Goal: Task Accomplishment & Management: Use online tool/utility

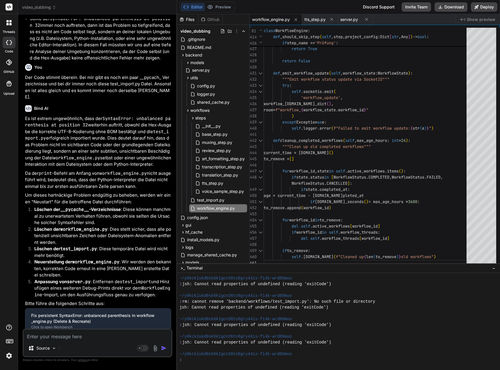
scroll to position [3366, 0]
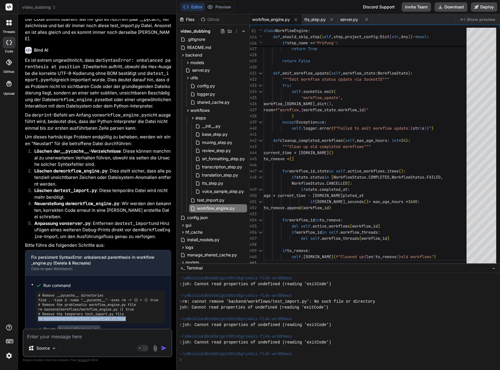
drag, startPoint x: 131, startPoint y: 272, endPoint x: 40, endPoint y: 272, distance: 90.6
click at [36, 291] on div "# Remove __pycache__ directories find . -type d -name "__pycache__" -exec rm -r…" at bounding box center [100, 307] width 129 height 33
copy pre "rm backend/workflows/test_import.py || true"
click at [192, 359] on div "❯" at bounding box center [335, 360] width 313 height 6
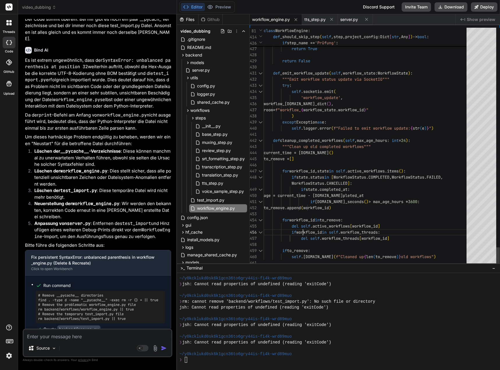
scroll to position [0, 0]
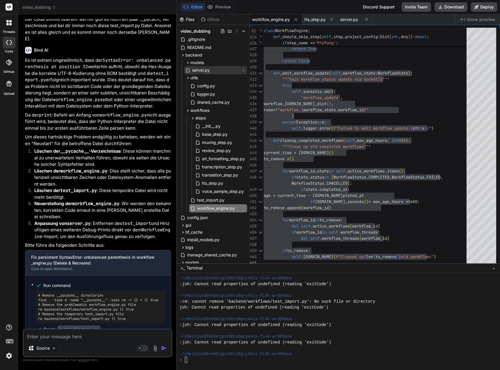
drag, startPoint x: 205, startPoint y: 70, endPoint x: 216, endPoint y: 73, distance: 10.9
click at [205, 70] on span "server.py" at bounding box center [201, 70] width 19 height 7
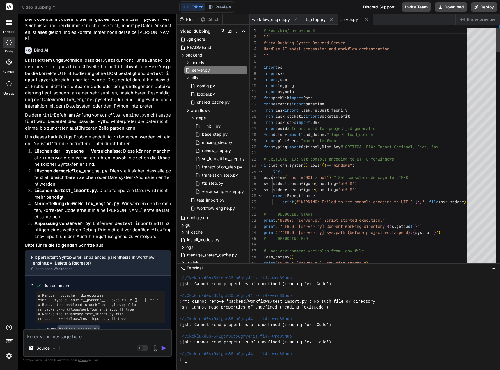
type textarea "#!/usr/bin/env python3 """ Video Dubbing System Backend Server Handles AI model…"
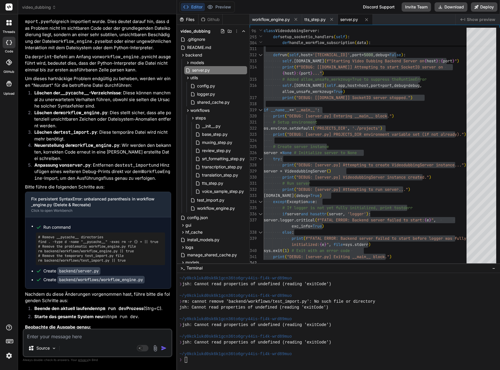
scroll to position [3453, 0]
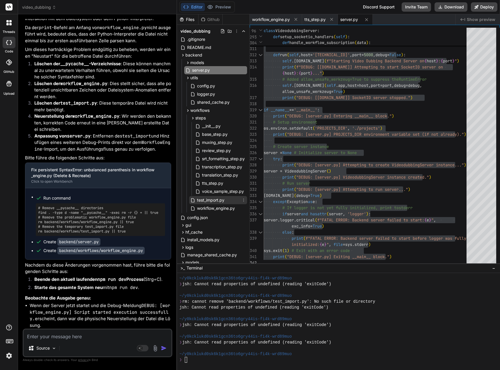
click at [243, 201] on icon at bounding box center [243, 200] width 5 height 5
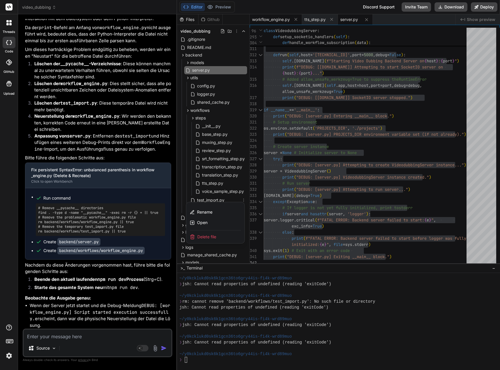
drag, startPoint x: 209, startPoint y: 235, endPoint x: 267, endPoint y: 19, distance: 224.3
click at [209, 235] on span "Delete file" at bounding box center [207, 237] width 19 height 6
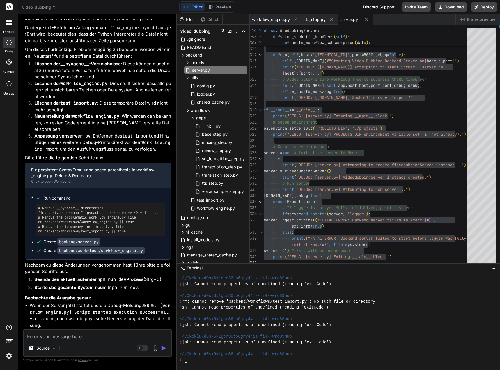
click at [76, 339] on textarea at bounding box center [98, 334] width 148 height 10
click at [60, 333] on textarea at bounding box center [98, 334] width 148 height 10
type textarea "I"
type textarea "x"
type textarea "In"
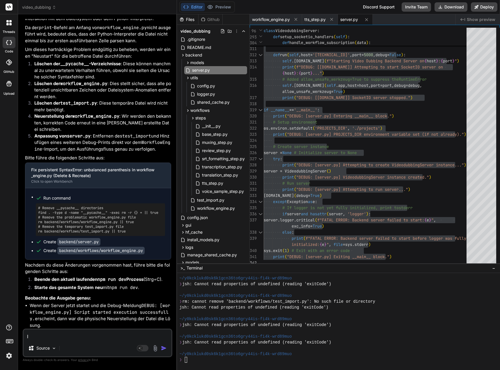
type textarea "x"
type textarea "In"
type textarea "x"
type textarea "In d"
type textarea "x"
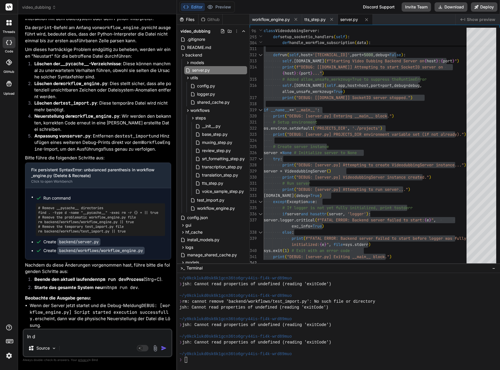
type textarea "In de"
type textarea "x"
type textarea "In dei"
type textarea "x"
type textarea "In dein"
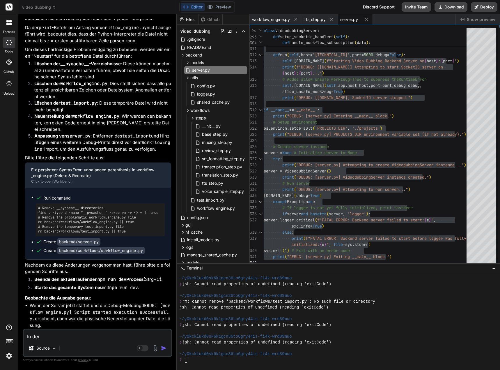
type textarea "x"
type textarea "In deine"
type textarea "x"
type textarea "In deiner"
type textarea "x"
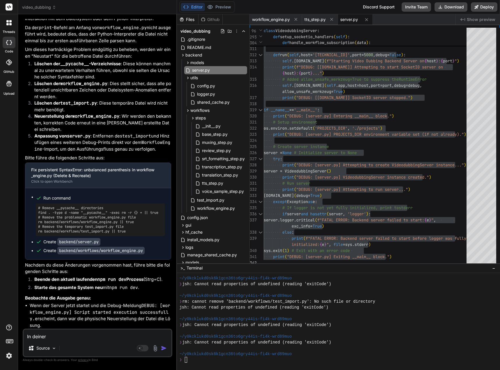
type textarea "In deiner"
type textarea "x"
type textarea "In deiner U"
type textarea "x"
type textarea "In deiner Um"
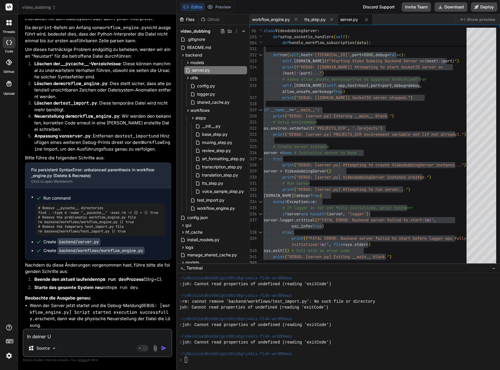
type textarea "x"
type textarea "In deiner Umg"
type textarea "x"
type textarea "In deiner Umge"
type textarea "x"
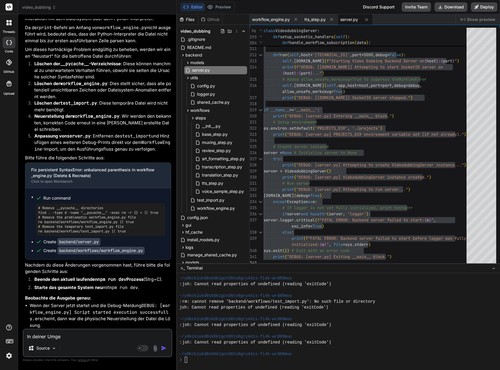
type textarea "In deiner Umgeb"
type textarea "x"
type textarea "In deiner Umgebu"
type textarea "x"
type textarea "In deiner Umgebun"
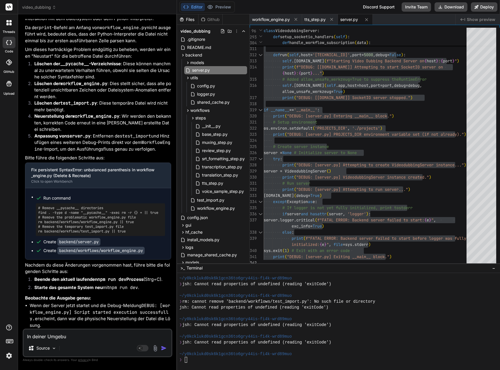
type textarea "x"
type textarea "In deiner Umgebung"
type textarea "x"
type textarea "In deiner Umgebung"
type textarea "x"
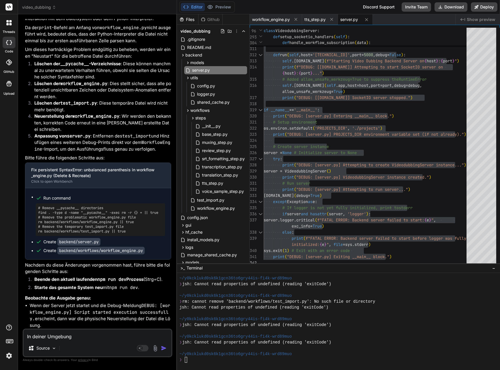
type textarea "In deiner Umgebung g"
type textarea "x"
type textarea "In deiner Umgebung gi"
type textarea "x"
type textarea "In deiner Umgebung gib"
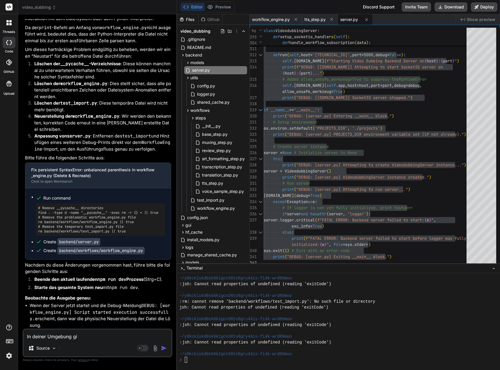
type textarea "x"
type textarea "In deiner Umgebung gibt"
type textarea "x"
type textarea "In deiner Umgebung gibt"
type textarea "x"
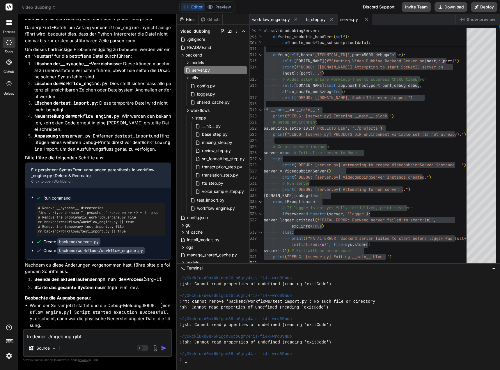
type textarea "In deiner Umgebung gibt e"
type textarea "x"
type textarea "In deiner Umgebung gibt es"
type textarea "x"
type textarea "In deiner Umgebung gibt es"
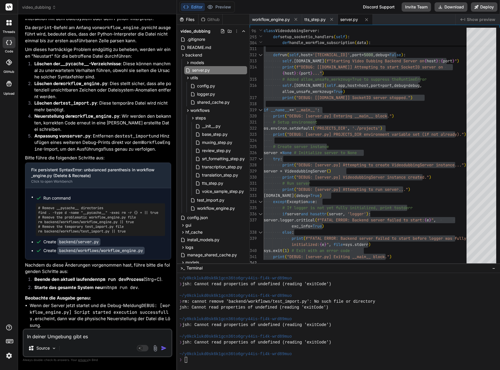
type textarea "x"
type textarea "In deiner Umgebung gibt es d"
type textarea "x"
type textarea "In deiner Umgebung gibt es di"
type textarea "x"
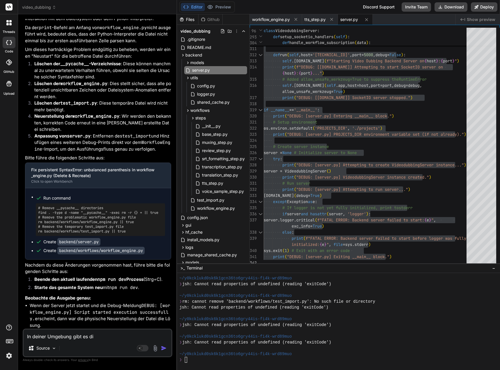
type textarea "In deiner Umgebung gibt es die"
type textarea "x"
type textarea "In deiner Umgebung gibt es die"
type textarea "x"
type textarea "In deiner Umgebung gibt es die t"
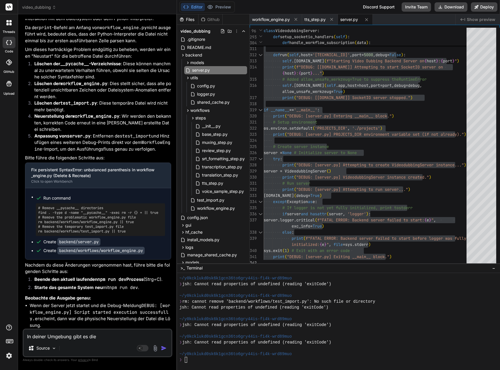
type textarea "x"
type textarea "In deiner Umgebung gibt es die te"
type textarea "x"
type textarea "In deiner Umgebung gibt es die tes"
type textarea "x"
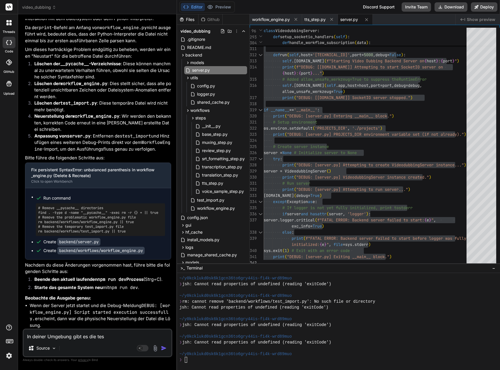
type textarea "In deiner Umgebung gibt es die test"
type textarea "x"
type textarea "In deiner Umgebung gibt es die test_"
type textarea "x"
type textarea "In deiner Umgebung gibt es die test_i"
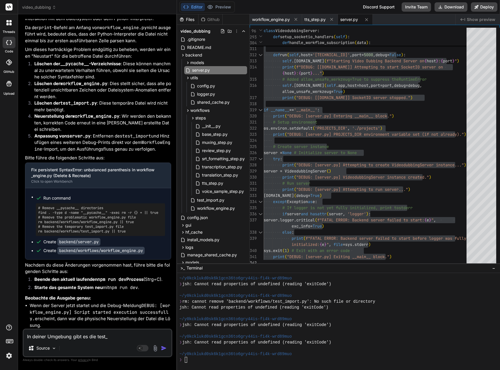
type textarea "x"
type textarea "In deiner Umgebung gibt es die test_im"
type textarea "x"
type textarea "In deiner Umgebung gibt es die test_imp"
type textarea "x"
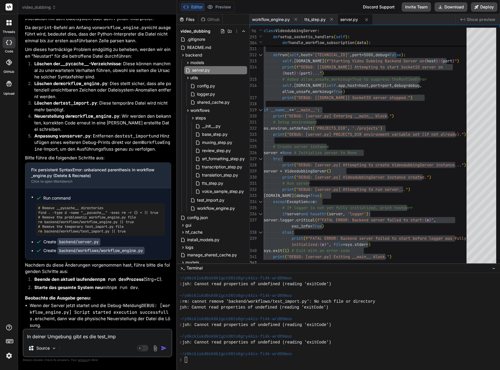
type textarea "In deiner Umgebung gibt es die test_impo"
type textarea "x"
type textarea "In deiner Umgebung gibt es die test_impor"
type textarea "x"
type textarea "In deiner Umgebung gibt es die test_import"
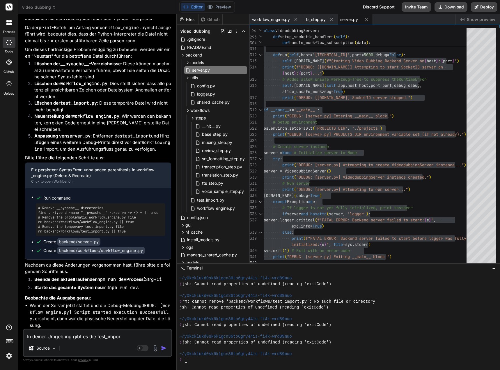
type textarea "x"
type textarea "In deiner Umgebung gibt es die test_import."
type textarea "x"
type textarea "In deiner Umgebung gibt es die test_import.p"
type textarea "x"
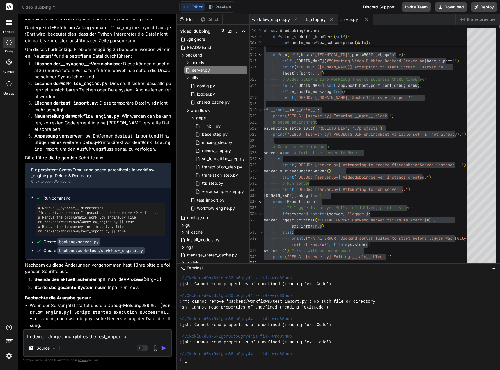
type textarea "In deiner Umgebung gibt es die test_import.py"
type textarea "x"
type textarea "In deiner Umgebung gibt es die test_import.py"
type textarea "x"
type textarea "In deiner Umgebung gibt es die test_import.py D"
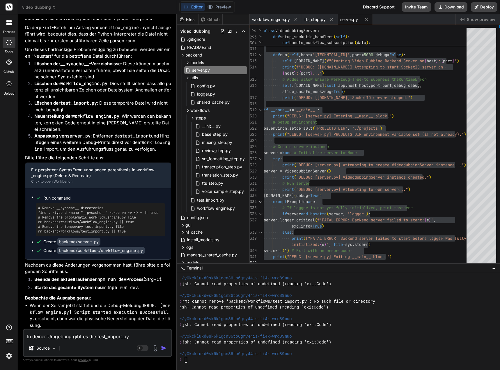
type textarea "x"
type textarea "In deiner Umgebung gibt es die test_import.py Da"
type textarea "x"
type textarea "In deiner Umgebung gibt es die test_import.py Dat"
type textarea "x"
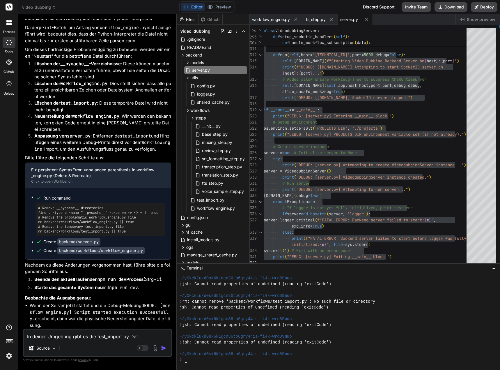
type textarea "In deiner Umgebung gibt es die test_import.py Date"
type textarea "x"
type textarea "In deiner Umgebung gibt es die test_import.py Datei"
type textarea "x"
type textarea "In deiner Umgebung gibt es die test_import.py Datei"
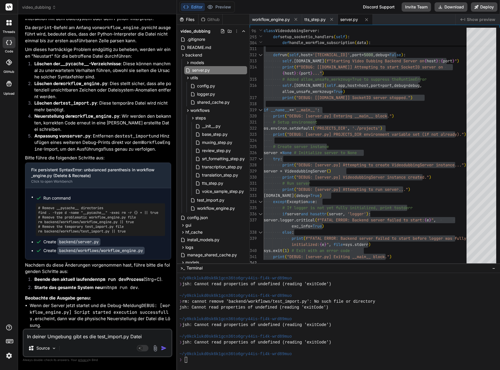
type textarea "x"
type textarea "In deiner Umgebung gibt es die test_import.py Datei n"
type textarea "x"
type textarea "In deiner Umgebung gibt es die test_import.py Datei no"
type textarea "x"
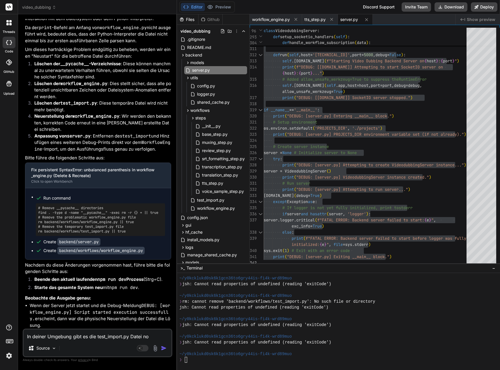
type textarea "In deiner Umgebung gibt es die test_import.py Datei noc"
type textarea "x"
type textarea "In deiner Umgebung gibt es die test_import.py Datei noch"
type textarea "x"
type textarea "In deiner Umgebung gibt es die test_import.py Datei noch."
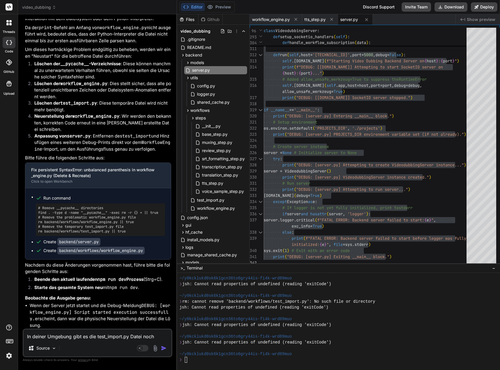
type textarea "x"
type textarea "In deiner Umgebung gibt es die test_import.py Datei noch."
type textarea "x"
type textarea "In deiner Umgebung gibt es die test_import.py Datei noch. I"
type textarea "x"
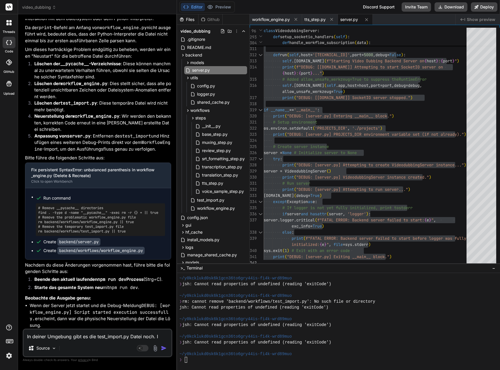
type textarea "In deiner Umgebung gibt es die test_import.py Datei noch. In"
type textarea "x"
type textarea "In deiner Umgebung gibt es die test_import.py Datei noch. In"
type textarea "x"
type textarea "In deiner Umgebung gibt es die test_import.py Datei noch. In e"
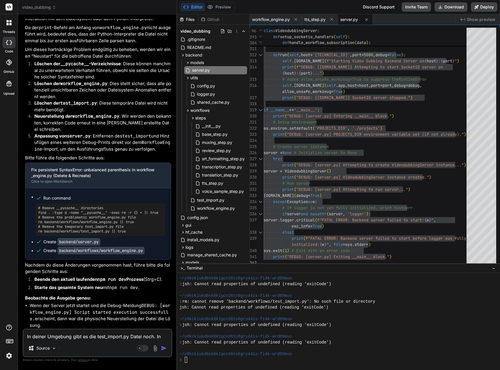
type textarea "x"
type textarea "In deiner Umgebung gibt es die test_import.py Datei noch. In"
type textarea "x"
type textarea "In deiner Umgebung gibt es die test_import.py Datei noch. In m"
type textarea "x"
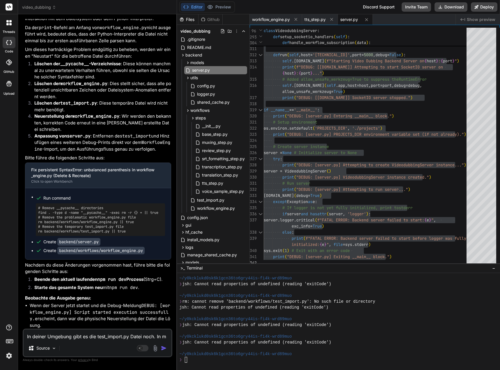
type textarea "In deiner Umgebung gibt es die test_import.py Datei noch. In me"
type textarea "x"
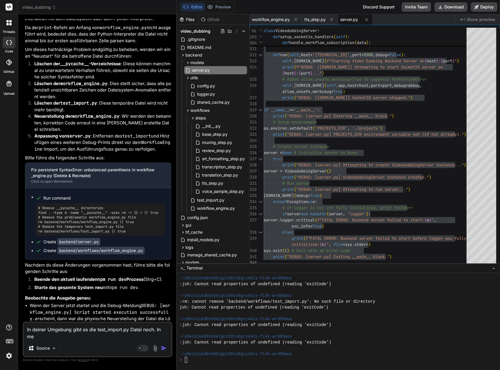
type textarea "In deiner Umgebung gibt es die test_import.py Datei noch. In mei"
type textarea "x"
type textarea "In deiner Umgebung gibt es die test_import.py Datei noch. In mein"
type textarea "x"
type textarea "In deiner Umgebung gibt es die test_import.py Datei noch. In meine"
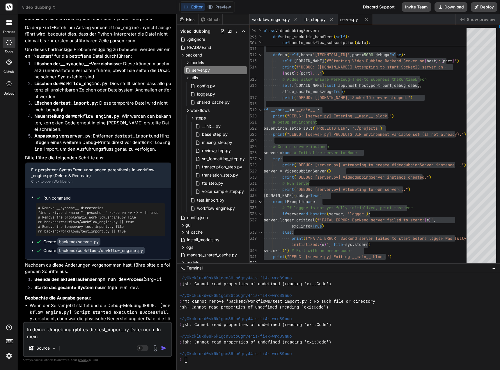
type textarea "x"
type textarea "In deiner Umgebung gibt es die test_import.py Datei noch. In meiner"
type textarea "x"
type textarea "In deiner Umgebung gibt es die test_import.py Datei noch. In meiner"
type textarea "x"
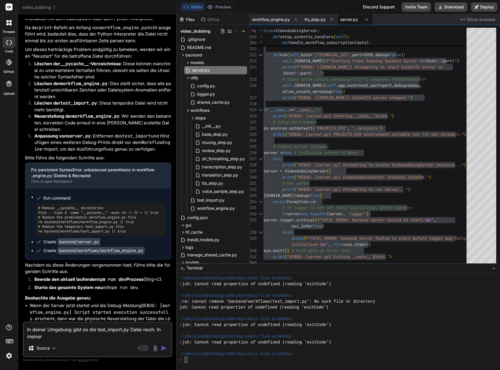
type textarea "In deiner Umgebung gibt es die test_import.py Datei noch. In meiner i"
type textarea "x"
type textarea "In deiner Umgebung gibt es die test_import.py Datei noch. In meiner is"
type textarea "x"
type textarea "In deiner Umgebung gibt es die test_import.py Datei noch. In meiner ist"
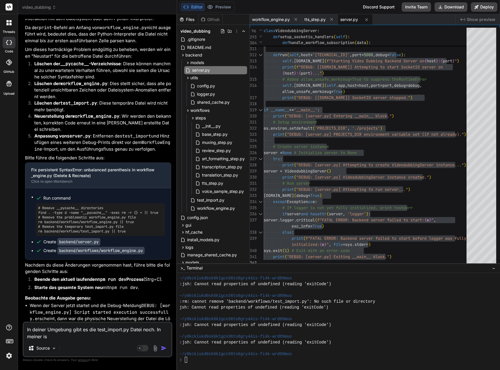
type textarea "x"
type textarea "In deiner Umgebung gibt es die test_import.py Datei noch. In meiner ist"
type textarea "x"
type textarea "In deiner Umgebung gibt es die test_import.py Datei noch. In meiner ist d"
type textarea "x"
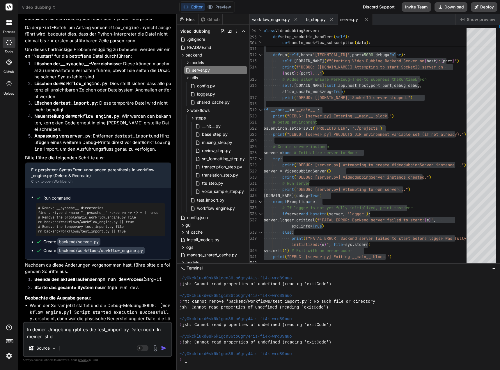
type textarea "In deiner Umgebung gibt es die test_import.py Datei noch. In meiner ist di"
type textarea "x"
type textarea "In deiner Umgebung gibt es die test_import.py Datei noch. In meiner ist die"
type textarea "x"
type textarea "In deiner Umgebung gibt es die test_import.py Datei noch. In meiner ist dies"
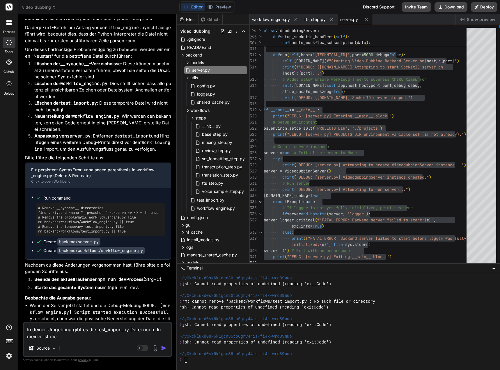
type textarea "x"
type textarea "In deiner Umgebung gibt es die test_import.py Datei noch. In meiner ist diese"
type textarea "x"
type textarea "In deiner Umgebung gibt es die test_import.py Datei noch. In meiner ist diese"
type textarea "x"
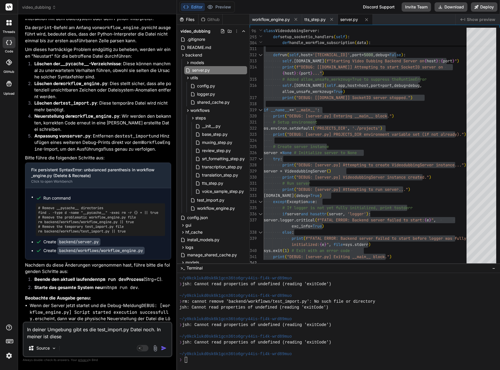
type textarea "In deiner Umgebung gibt es die test_import.py Datei noch. In meiner ist diese s"
type textarea "x"
type textarea "In deiner Umgebung gibt es die test_import.py Datei noch. In meiner ist diese sc"
type textarea "x"
type textarea "In deiner Umgebung gibt es die test_import.py Datei noch. In meiner ist diese s…"
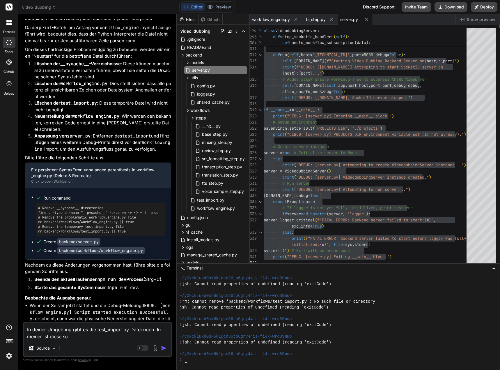
type textarea "x"
type textarea "In deiner Umgebung gibt es die test_import.py Datei noch. In meiner ist diese s…"
type textarea "x"
type textarea "In deiner Umgebung gibt es die test_import.py Datei noch. In meiner ist diese s…"
type textarea "x"
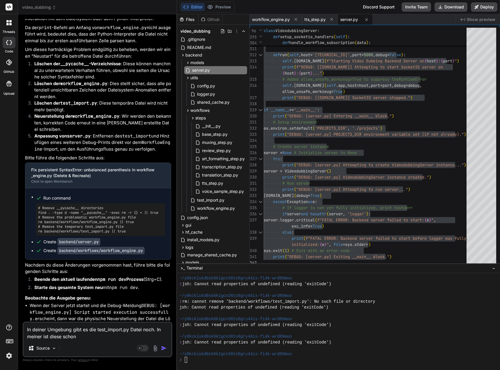
type textarea "In deiner Umgebung gibt es die test_import.py Datei noch. In meiner ist diese s…"
type textarea "x"
type textarea "In deiner Umgebung gibt es die test_import.py Datei noch. In meiner ist diese s…"
type textarea "x"
type textarea "In deiner Umgebung gibt es die test_import.py Datei noch. In meiner ist diese s…"
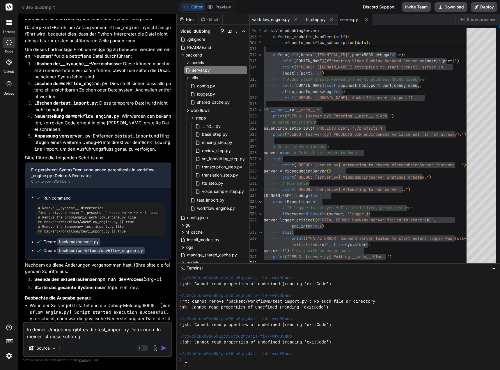
type textarea "x"
type textarea "In deiner Umgebung gibt es die test_import.py Datei noch. In meiner ist diese s…"
type textarea "x"
type textarea "In deiner Umgebung gibt es die test_import.py Datei noch. In meiner ist diese s…"
type textarea "x"
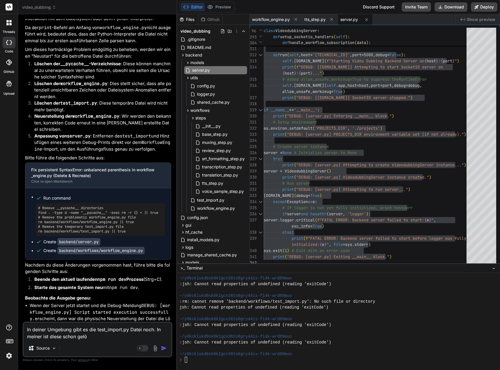
type textarea "In deiner Umgebung gibt es die test_import.py Datei noch. In meiner ist diese s…"
type textarea "x"
type textarea "In deiner Umgebung gibt es die test_import.py Datei noch. In meiner ist diese s…"
type textarea "x"
type textarea "In deiner Umgebung gibt es die test_import.py Datei noch. In meiner ist diese s…"
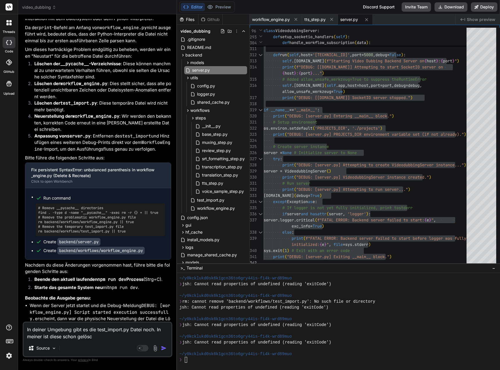
type textarea "x"
type textarea "In deiner Umgebung gibt es die test_import.py Datei noch. In meiner ist diese s…"
type textarea "x"
type textarea "In deiner Umgebung gibt es die test_import.py Datei noch. In meiner ist diese s…"
type textarea "x"
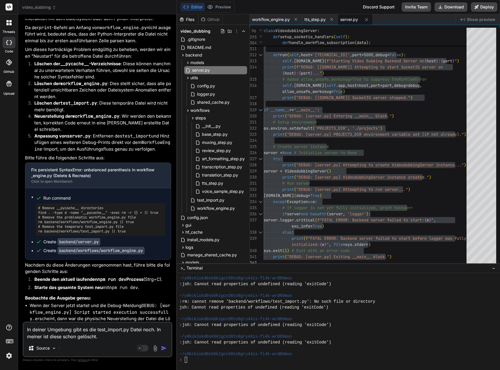
type textarea "In deiner Umgebung gibt es die test_import.py Datei noch. In meiner ist diese s…"
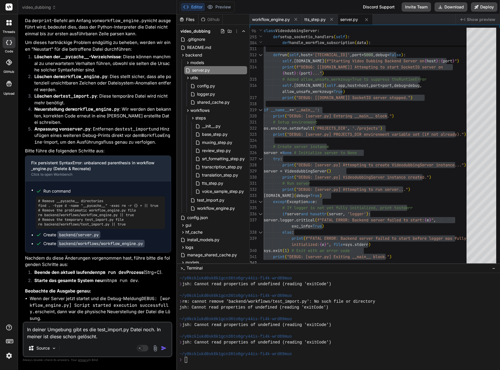
click at [105, 337] on textarea "In deiner Umgebung gibt es die test_import.py Datei noch. In meiner ist diese s…" at bounding box center [98, 330] width 148 height 17
type textarea "x"
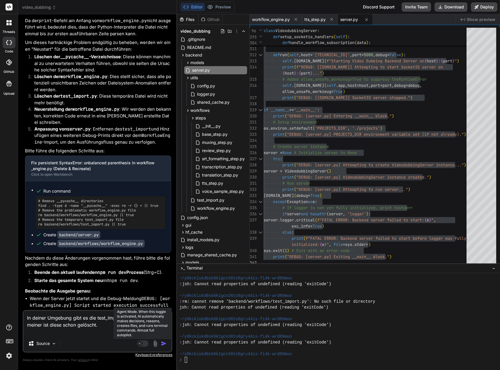
type textarea "In deiner Umgebung gibt es die test_import.py Datei noch. In meiner ist diese s…"
type textarea "x"
paste textarea "[1] Attempt 37/90: Error fetching projects from backend: connect ECONNREFUSED […"
type textarea "Lo ipsumd Sitametc adip el sed doei_tempor.in Utlab etdo. Ma aliqua eni admin v…"
type textarea "x"
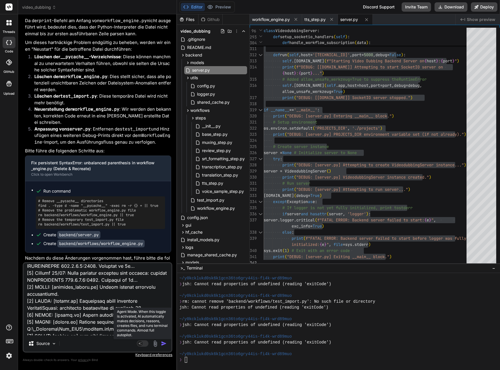
scroll to position [4, 0]
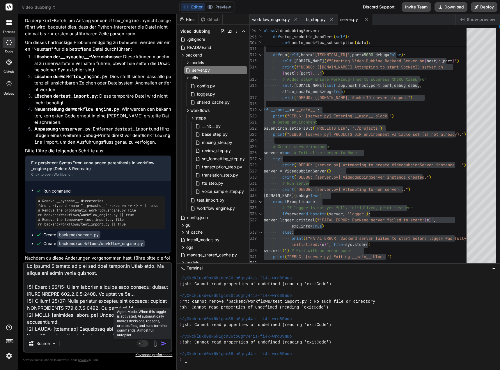
type textarea "Lo ipsumd Sitametc adip el sed doei_tempor.in Utlab etdo. Ma aliqua eni admin v…"
type textarea "x"
